Goal: Information Seeking & Learning: Learn about a topic

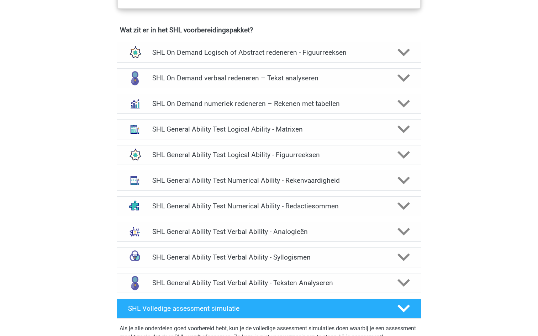
scroll to position [522, 0]
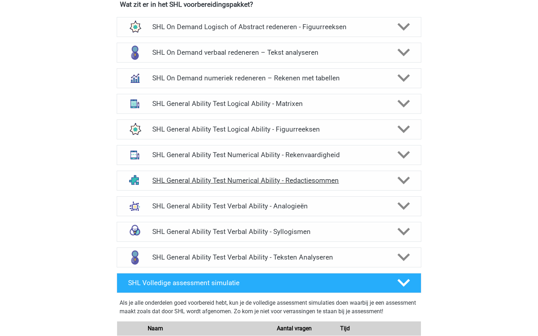
click at [400, 180] on polygon at bounding box center [403, 181] width 12 height 8
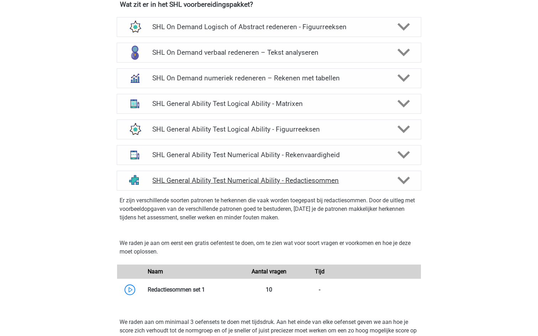
click at [400, 180] on polygon at bounding box center [403, 181] width 12 height 8
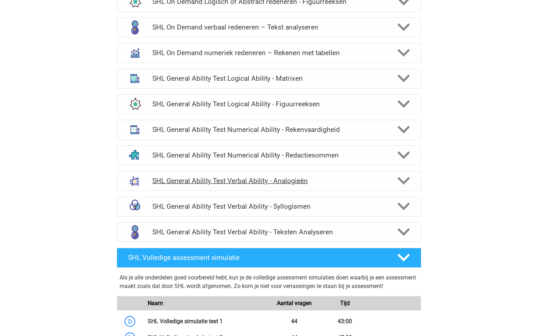
scroll to position [548, 0]
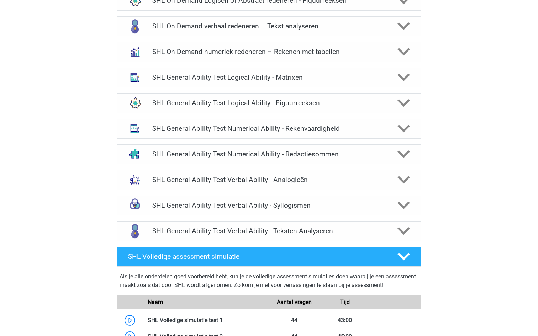
click at [412, 193] on div "SHL General Ability Test Verbal Ability - Syllogismen Er zijn verschillende soo…" at bounding box center [269, 206] width 332 height 26
click at [412, 203] on div at bounding box center [403, 205] width 24 height 12
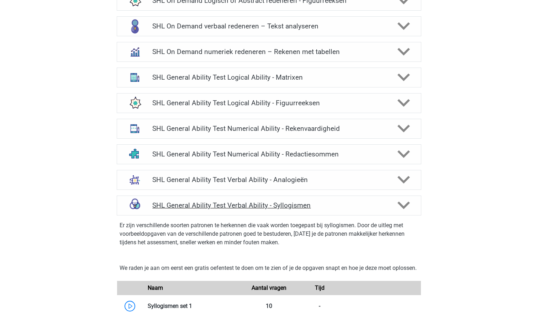
click at [412, 203] on div at bounding box center [403, 205] width 24 height 12
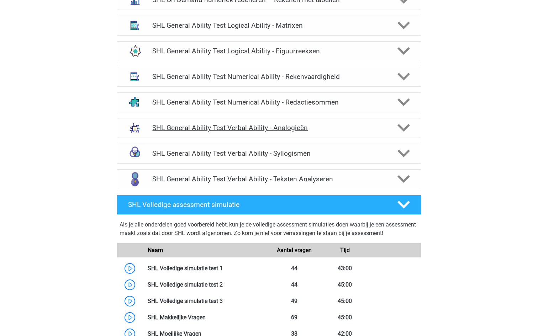
scroll to position [474, 0]
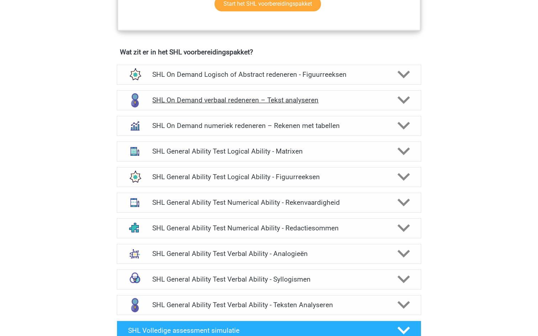
click at [408, 102] on icon at bounding box center [403, 100] width 12 height 12
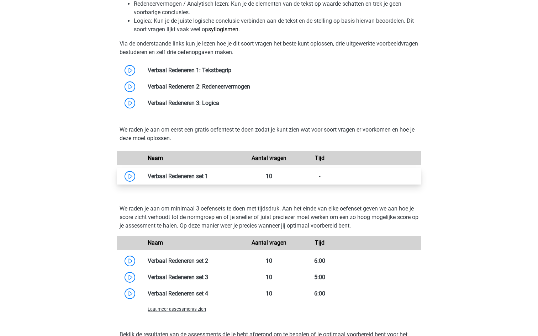
scroll to position [708, 0]
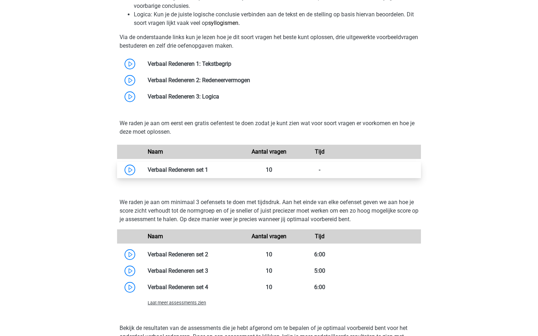
click at [208, 171] on link at bounding box center [208, 169] width 0 height 7
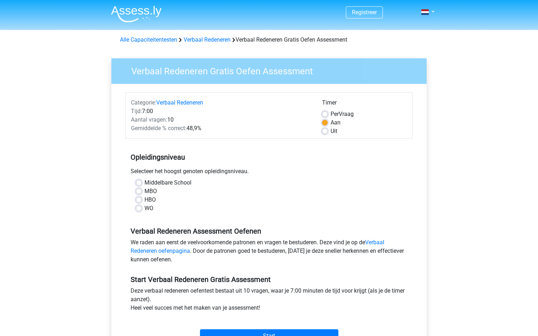
scroll to position [22, 0]
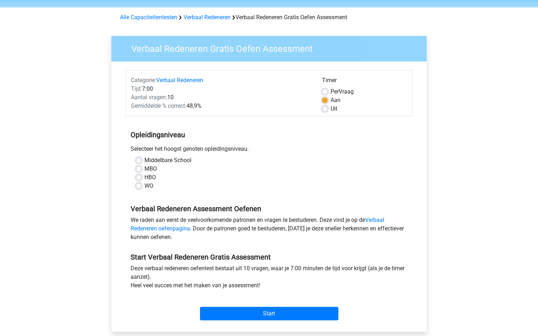
click at [142, 187] on div "WO" at bounding box center [269, 186] width 266 height 9
click at [144, 187] on label "WO" at bounding box center [148, 186] width 9 height 9
click at [139, 187] on input "WO" at bounding box center [139, 185] width 6 height 7
radio input "true"
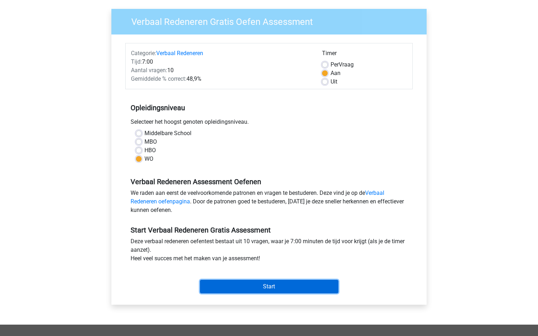
click at [295, 288] on input "Start" at bounding box center [269, 287] width 138 height 14
